Goal: Check status: Check status

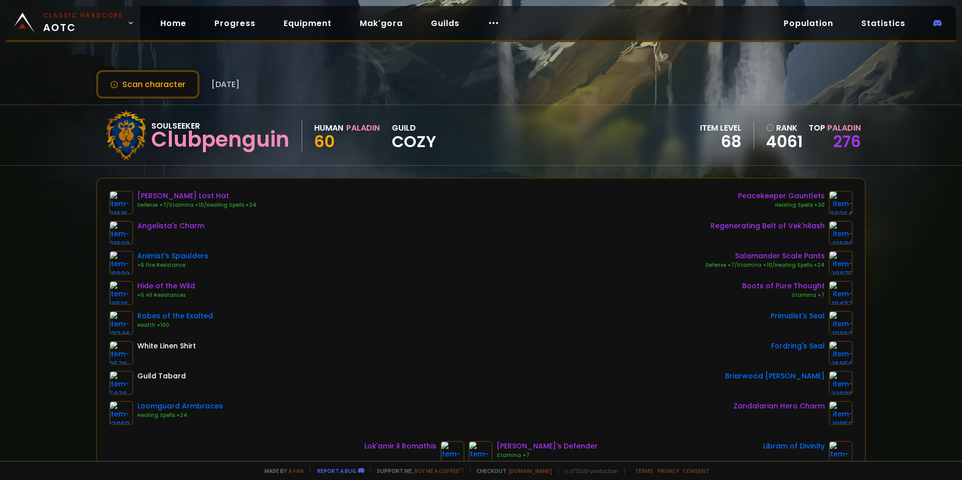
click at [55, 27] on span "Classic Hardcore AOTC" at bounding box center [83, 23] width 80 height 24
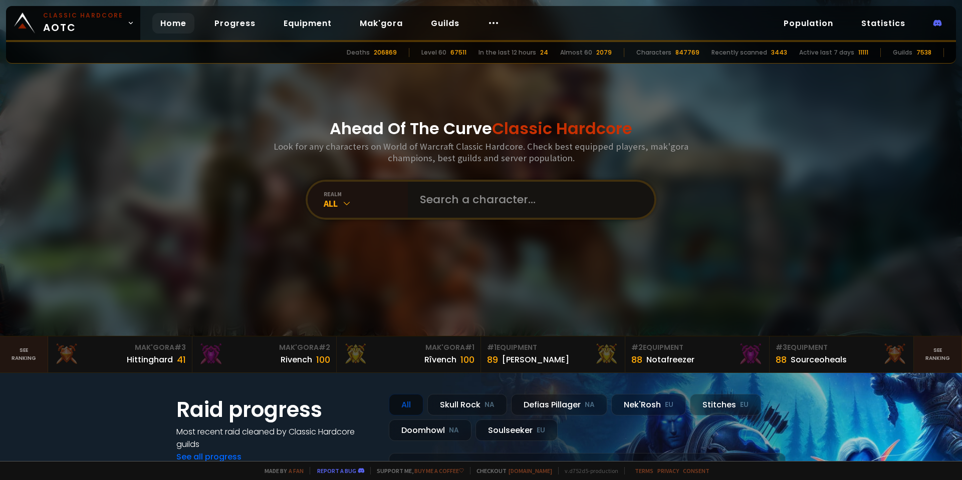
click at [452, 214] on input "text" at bounding box center [528, 200] width 228 height 36
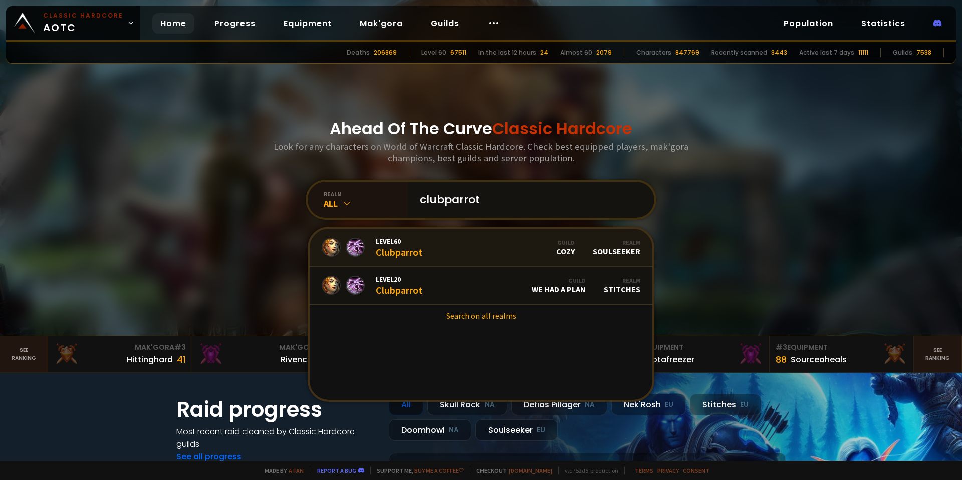
type input "clubparrot"
click at [458, 244] on link "Level 60 Clubparrot Guild Cozy Realm Soulseeker" at bounding box center [481, 248] width 343 height 38
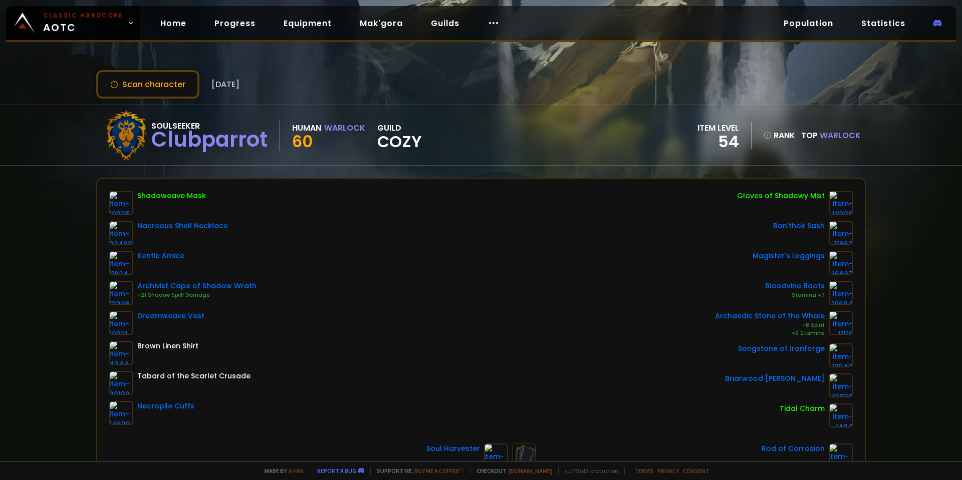
drag, startPoint x: 924, startPoint y: 286, endPoint x: 927, endPoint y: 273, distance: 12.8
click at [927, 280] on div "Scan character [DATE] Soulseeker Clubparrot Human Warlock 60 guild Cozy item le…" at bounding box center [481, 230] width 962 height 461
